Goal: Information Seeking & Learning: Learn about a topic

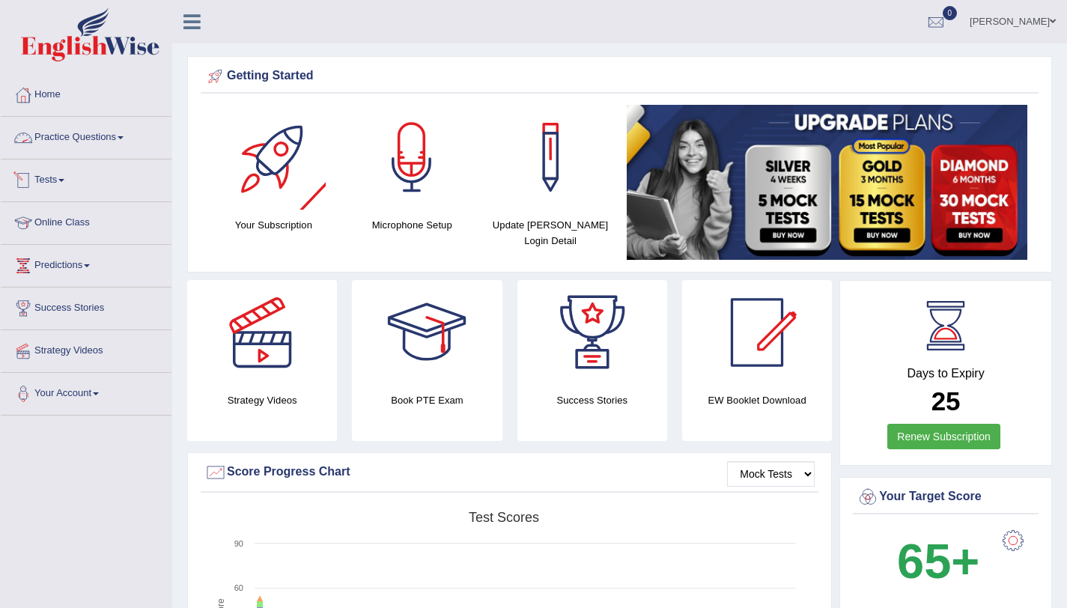
click at [131, 133] on link "Practice Questions" at bounding box center [86, 135] width 171 height 37
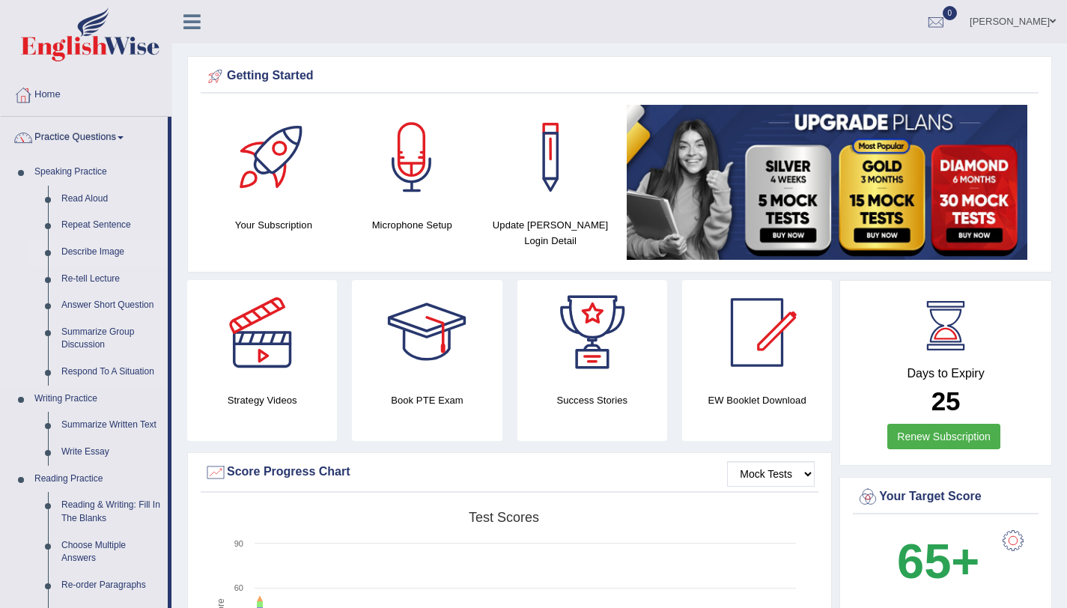
click at [91, 248] on link "Describe Image" at bounding box center [111, 252] width 113 height 27
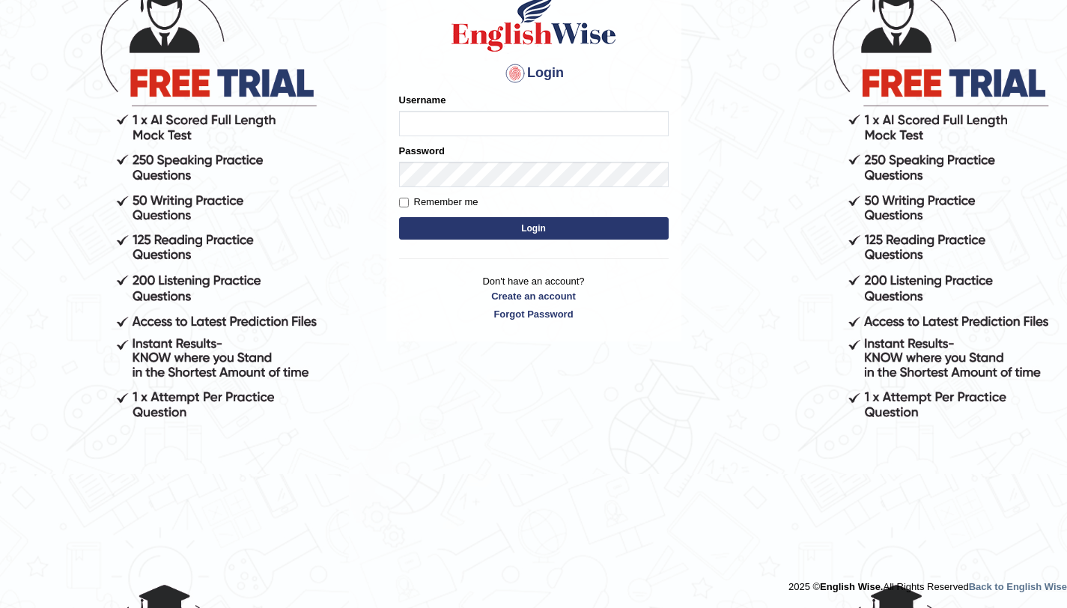
scroll to position [134, 0]
type input "amandeep73"
click at [486, 235] on button "Login" at bounding box center [534, 228] width 270 height 22
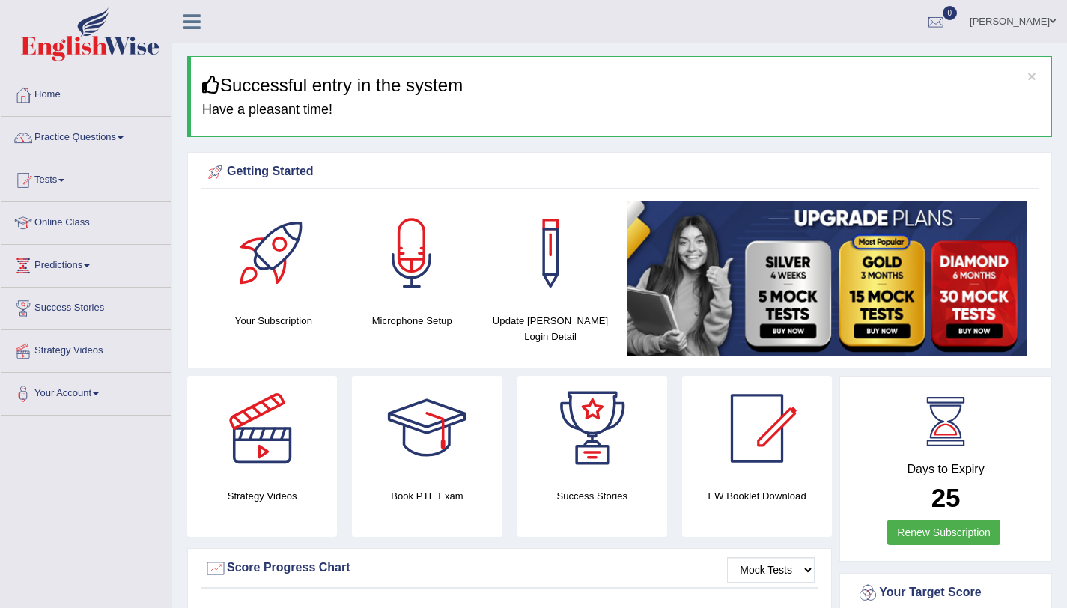
click at [74, 120] on link "Practice Questions" at bounding box center [86, 135] width 171 height 37
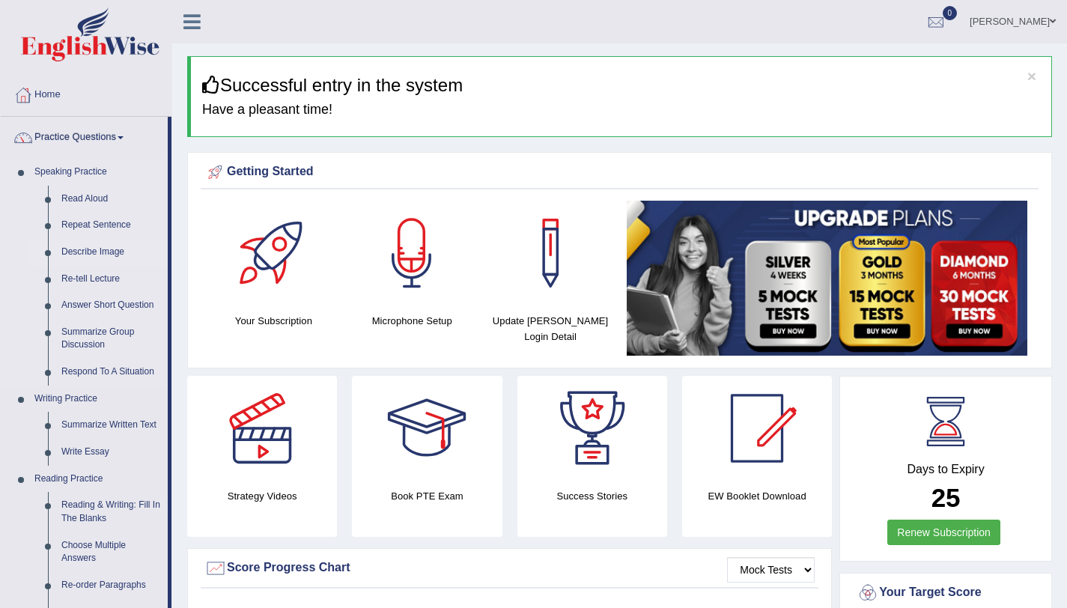
click at [87, 244] on link "Describe Image" at bounding box center [111, 252] width 113 height 27
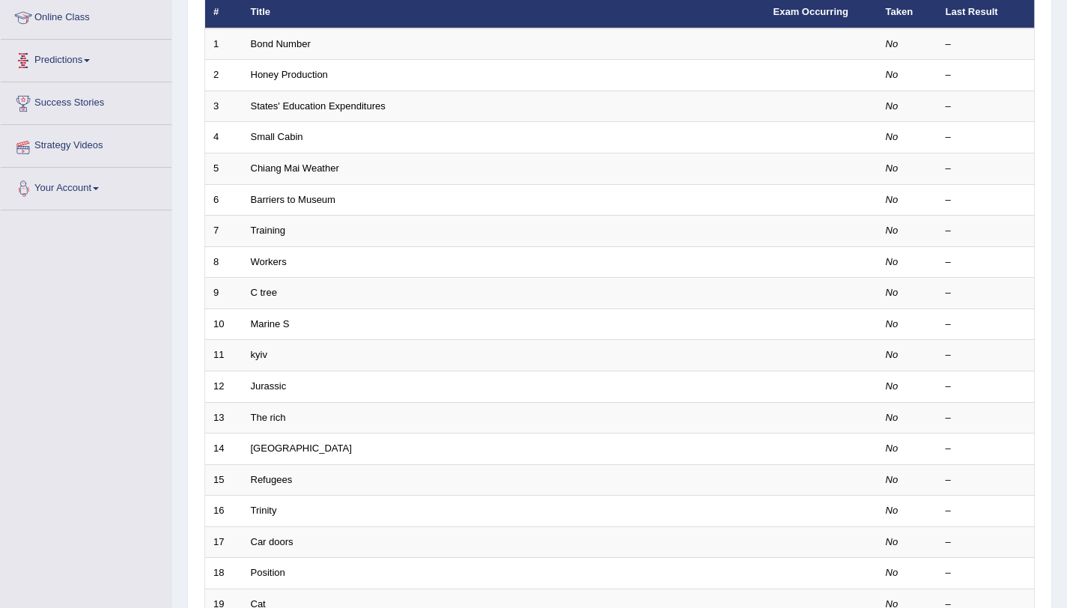
scroll to position [213, 0]
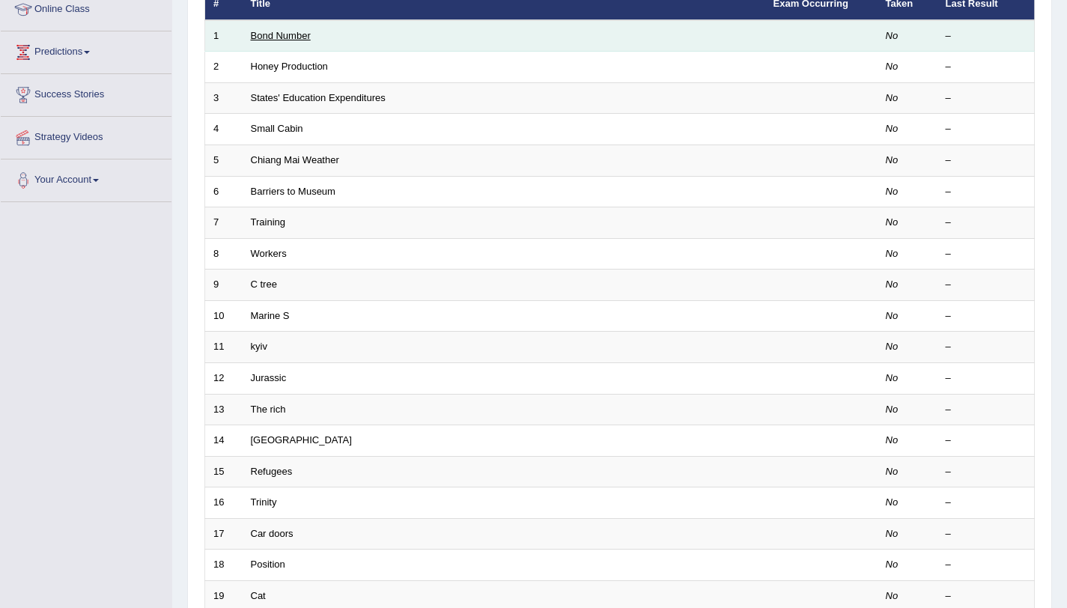
click at [279, 39] on link "Bond Number" at bounding box center [281, 35] width 60 height 11
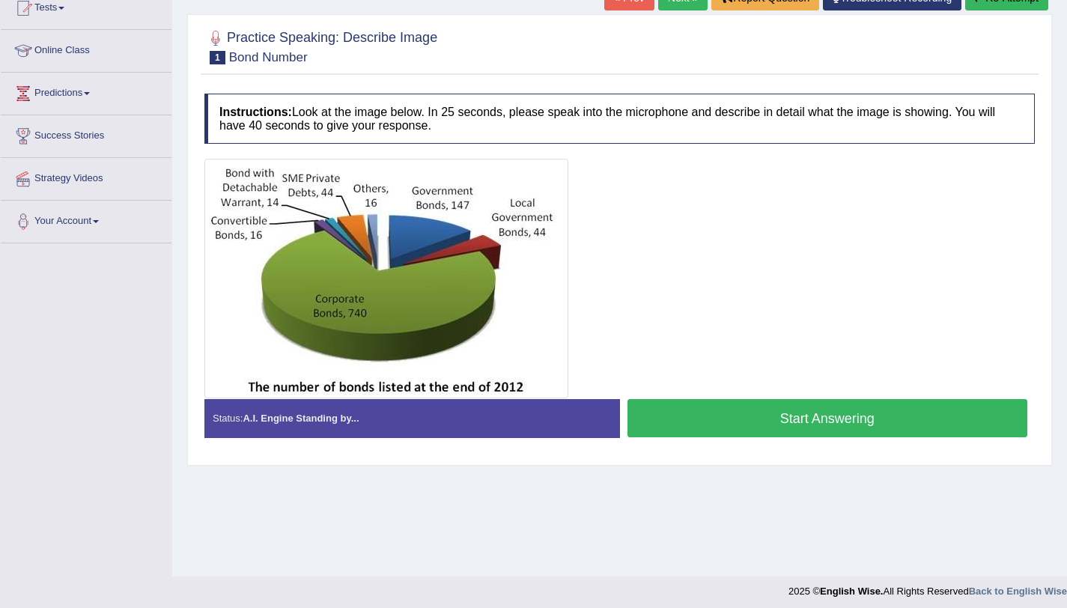
scroll to position [178, 0]
